Goal: Check status

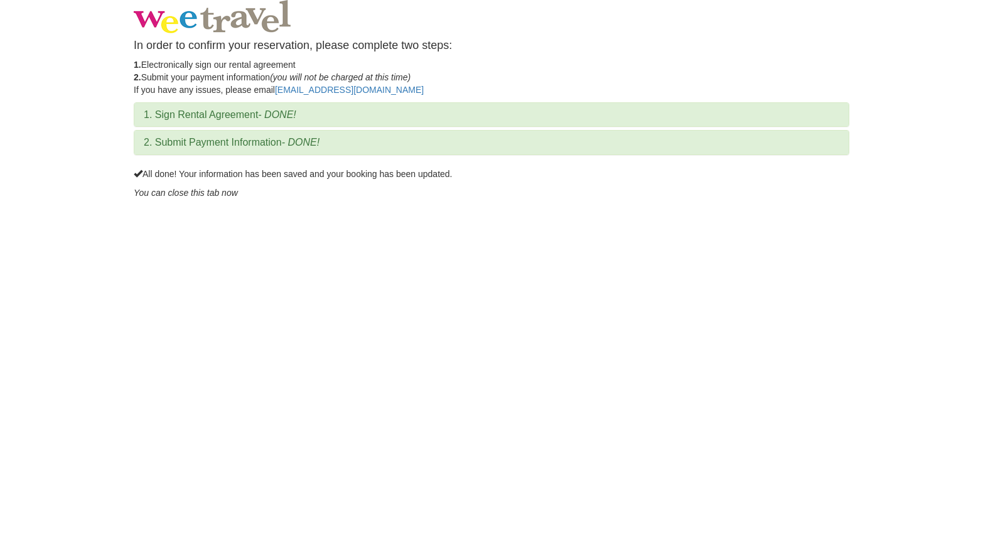
click at [251, 112] on h3 "1. Sign Rental Agreement - DONE!" at bounding box center [492, 114] width 696 height 11
click at [283, 118] on em "- DONE!" at bounding box center [277, 114] width 38 height 11
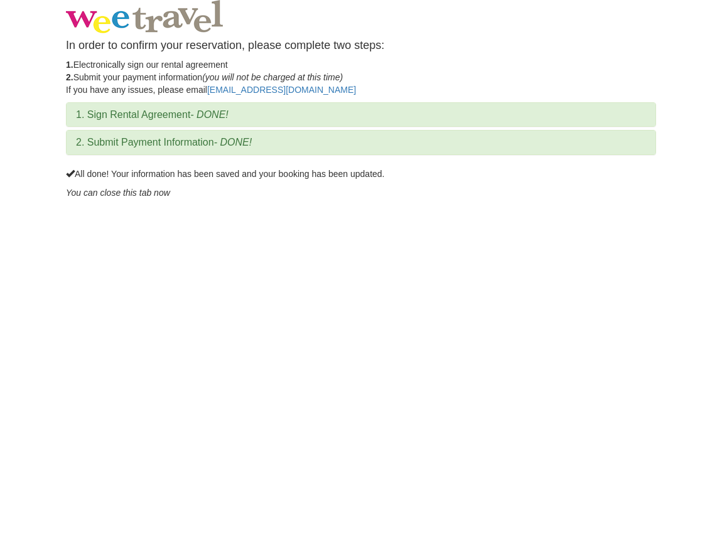
click at [167, 21] on img at bounding box center [144, 16] width 157 height 33
click at [127, 23] on img at bounding box center [144, 16] width 157 height 33
